Goal: Task Accomplishment & Management: Use online tool/utility

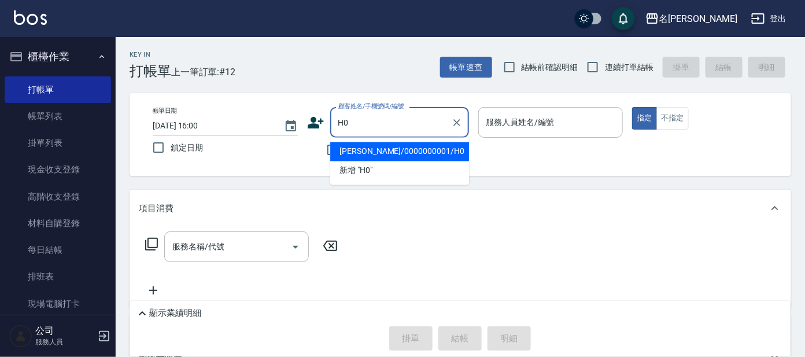
type input "[PERSON_NAME]/0000000001/H0"
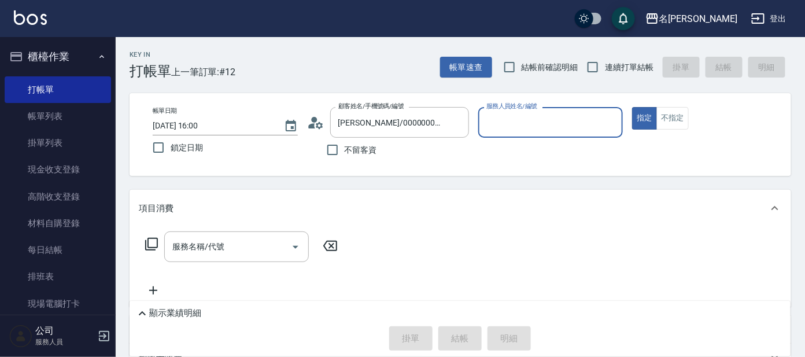
type input "[PERSON_NAME]-8"
click at [632, 107] on button "指定" at bounding box center [644, 118] width 25 height 23
type button "true"
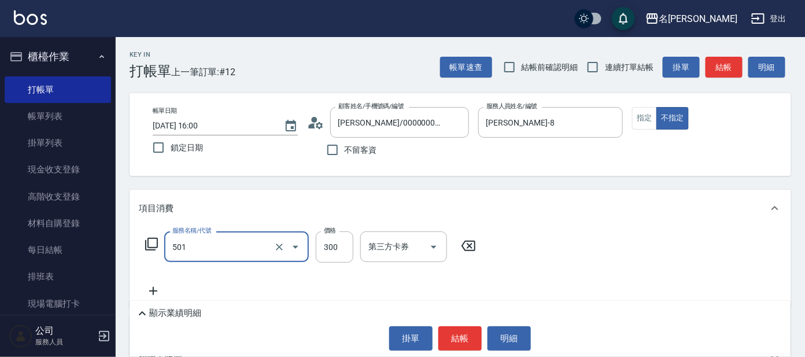
type input "洗髮(創意)(501)"
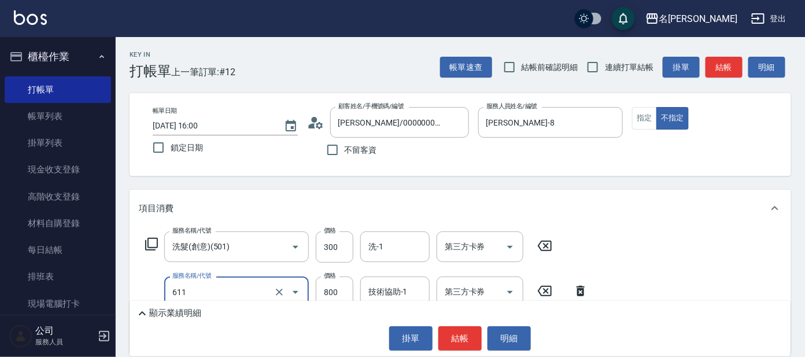
type input "洋甘菊護髮(611)"
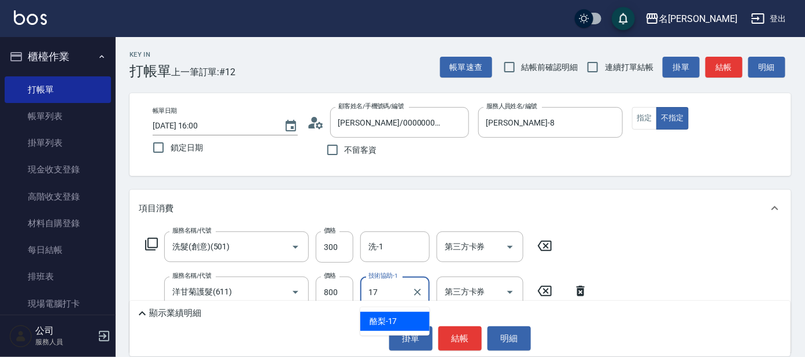
type input "酪梨-17"
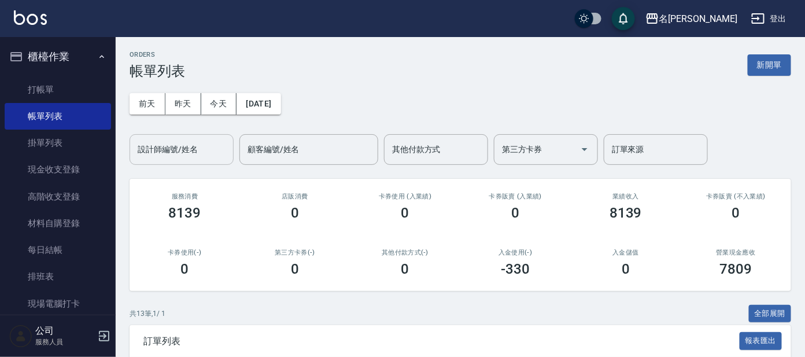
click at [176, 140] on input "設計師編號/姓名" at bounding box center [182, 149] width 94 height 20
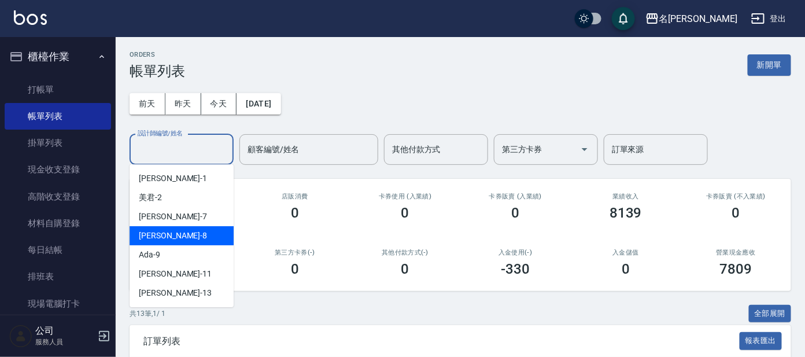
click at [197, 227] on div "[PERSON_NAME] -8" at bounding box center [182, 235] width 104 height 19
type input "[PERSON_NAME]-8"
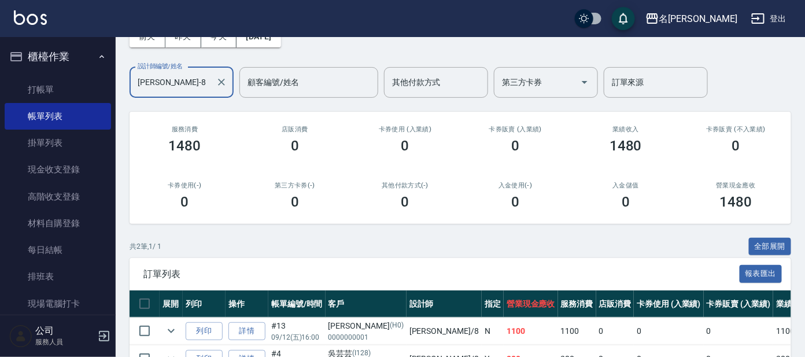
scroll to position [138, 0]
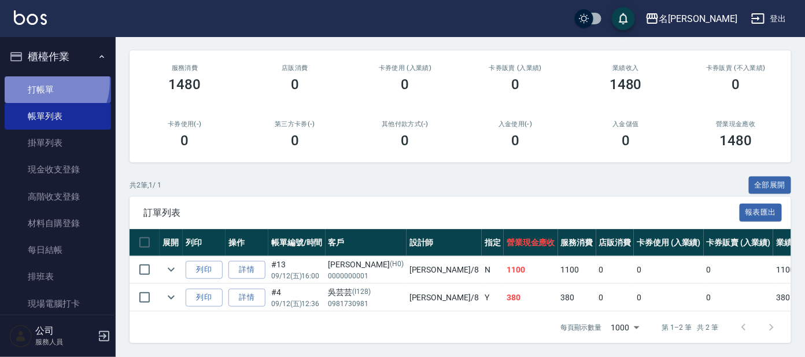
click at [44, 82] on link "打帳單" at bounding box center [58, 89] width 106 height 27
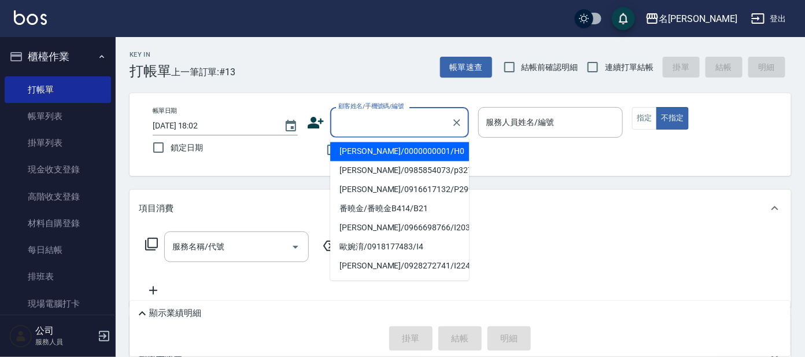
click at [369, 124] on input "顧客姓名/手機號碼/編號" at bounding box center [390, 122] width 111 height 20
click at [382, 149] on li "[PERSON_NAME]/0000000001/H0" at bounding box center [399, 151] width 139 height 19
type input "[PERSON_NAME]/0000000001/H0"
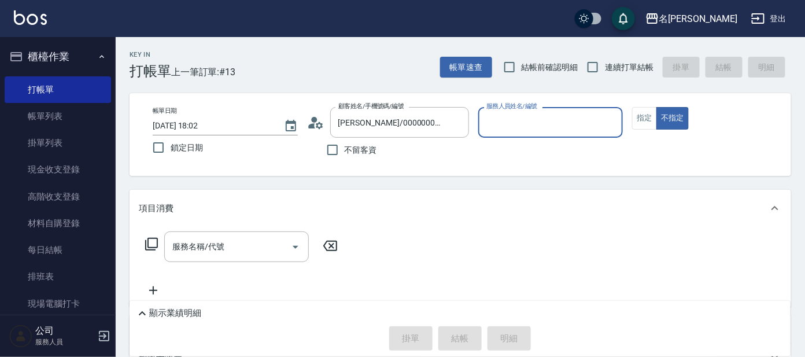
type input "[PERSON_NAME]-8"
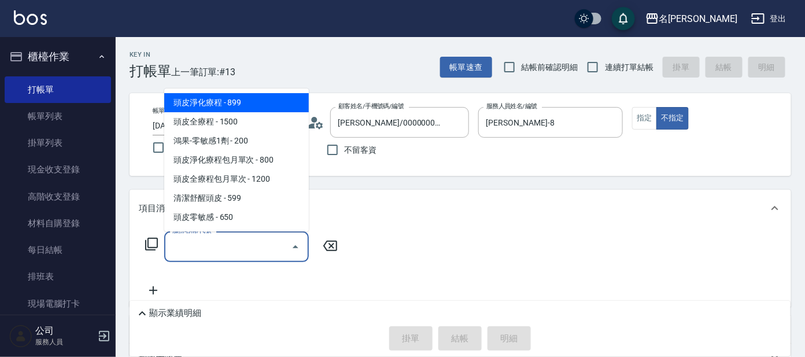
click at [206, 253] on input "服務名稱/代號" at bounding box center [227, 247] width 117 height 20
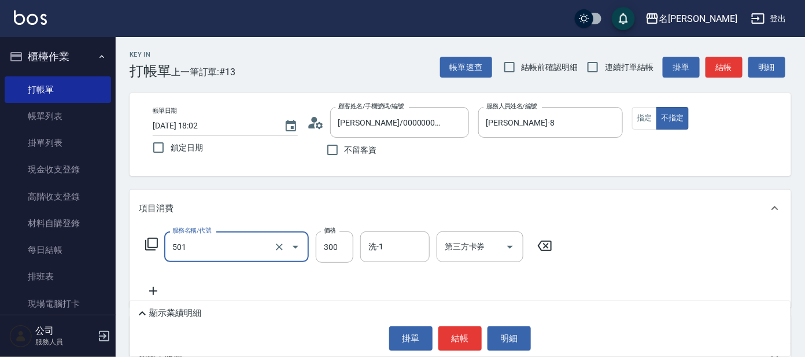
type input "洗髮(創意)(501)"
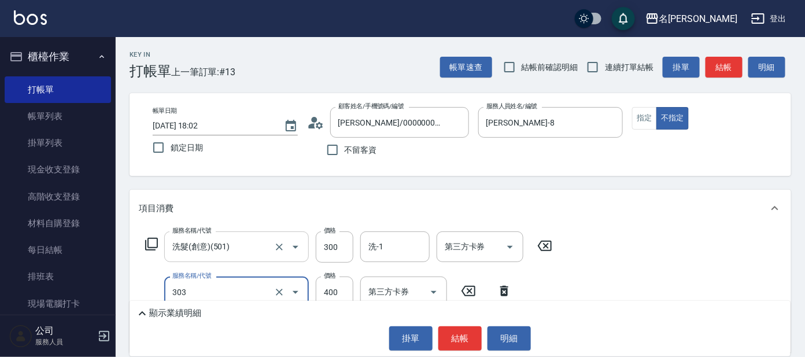
type input "剪髮C級設計師(303)"
